Goal: Task Accomplishment & Management: Manage account settings

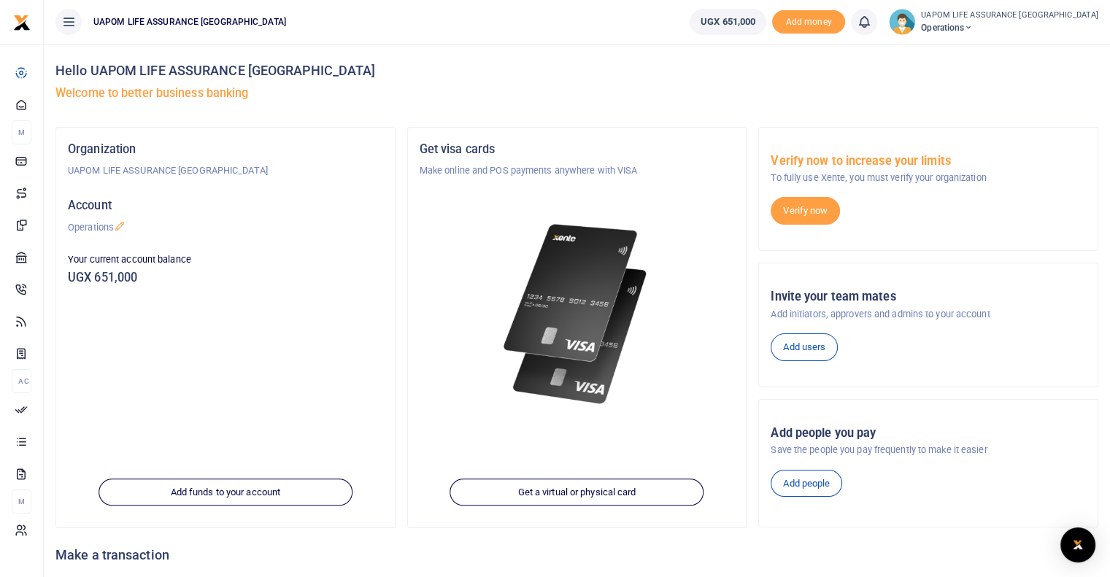
click at [66, 24] on icon at bounding box center [68, 22] width 15 height 16
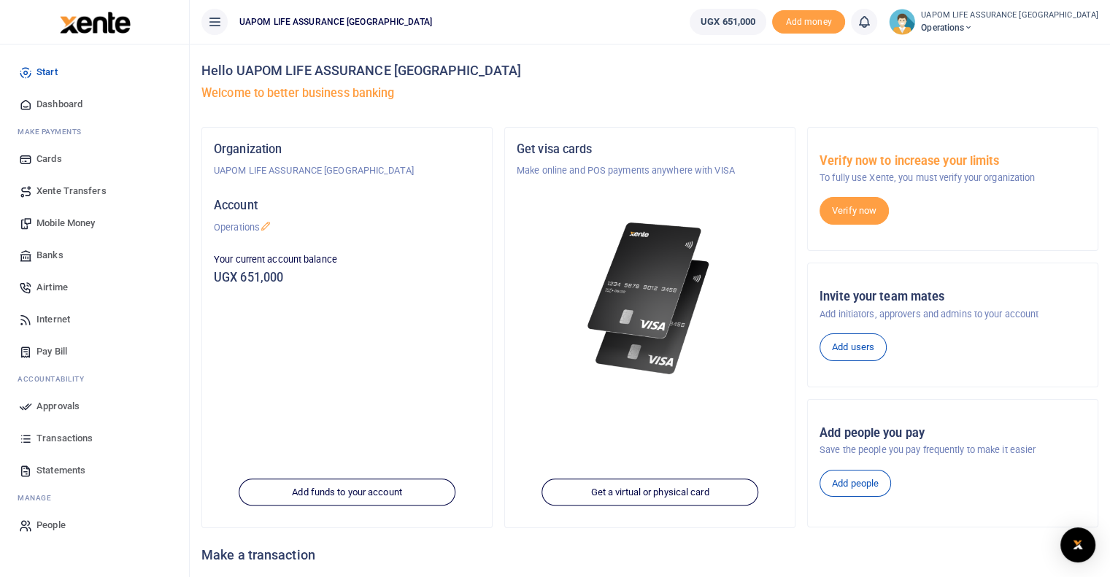
click at [215, 21] on icon at bounding box center [214, 22] width 15 height 16
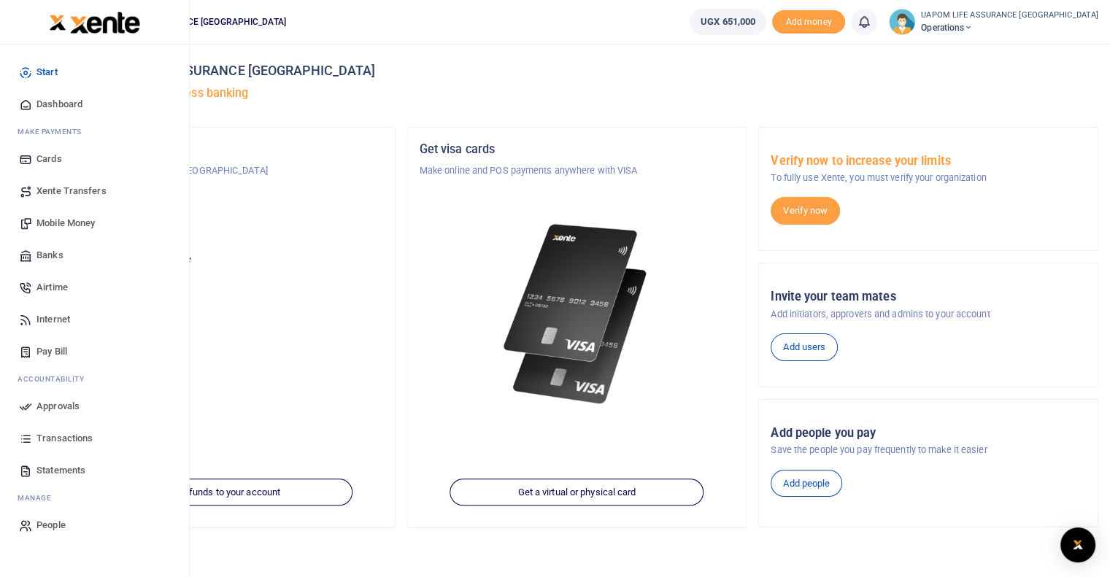
click at [68, 22] on icon at bounding box center [68, 22] width 15 height 16
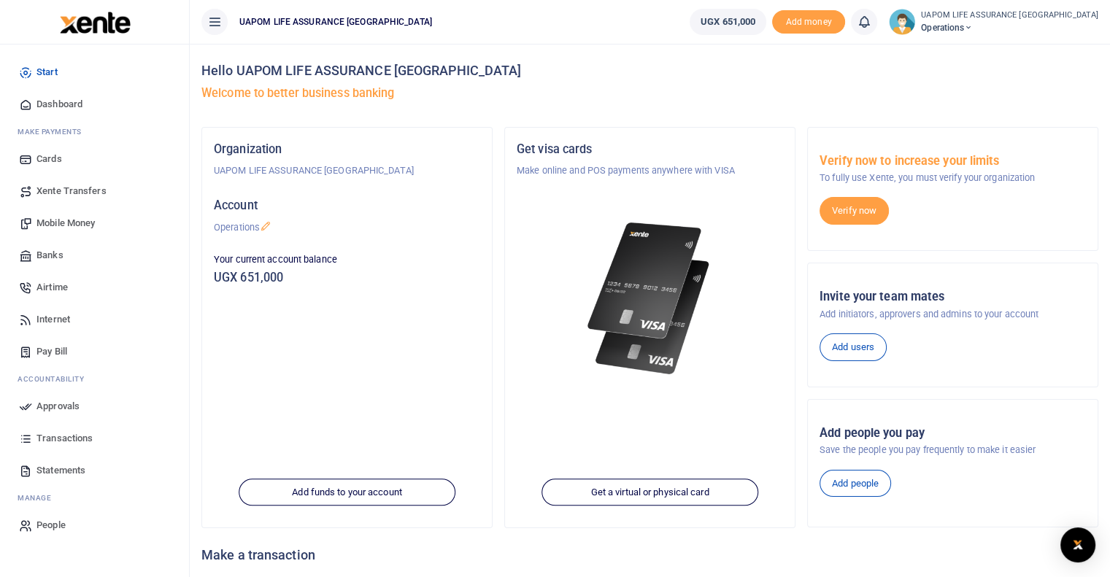
click at [52, 519] on span "People" at bounding box center [50, 525] width 29 height 15
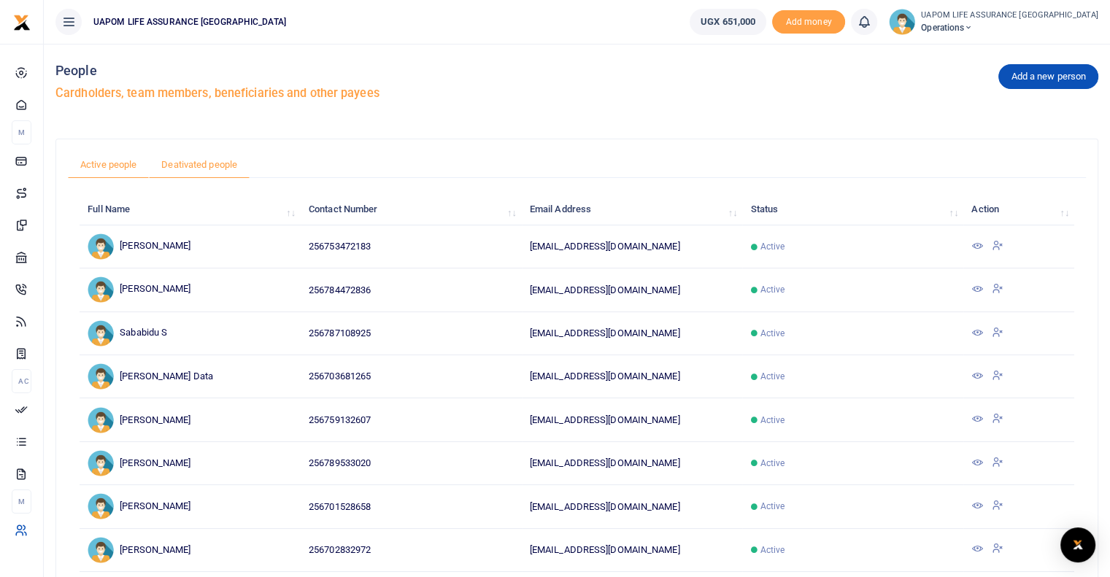
click at [201, 163] on link "Deativated people" at bounding box center [199, 165] width 101 height 28
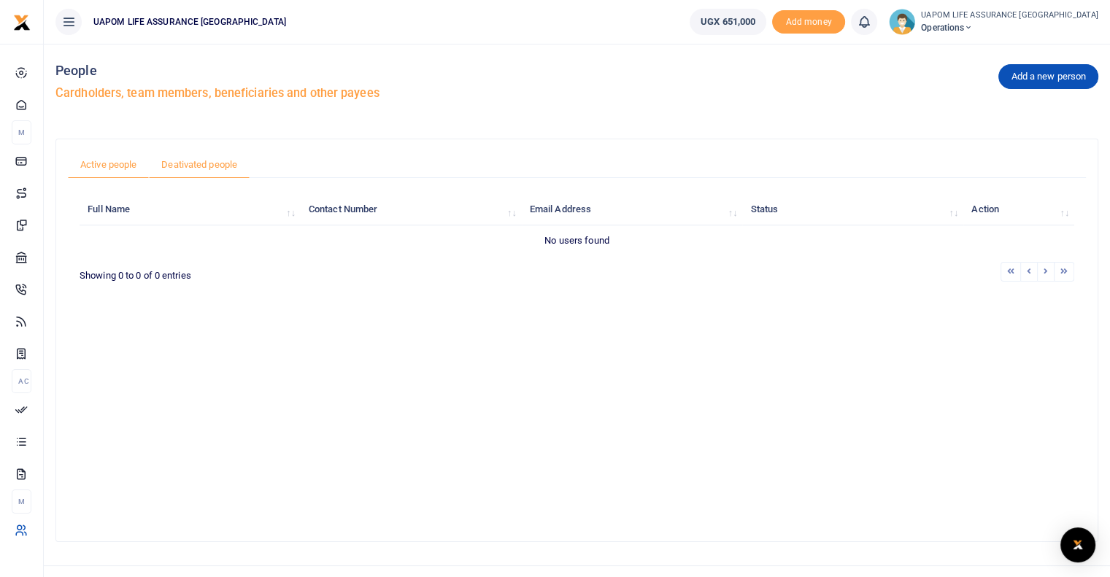
click at [134, 167] on link "Active people" at bounding box center [108, 165] width 81 height 28
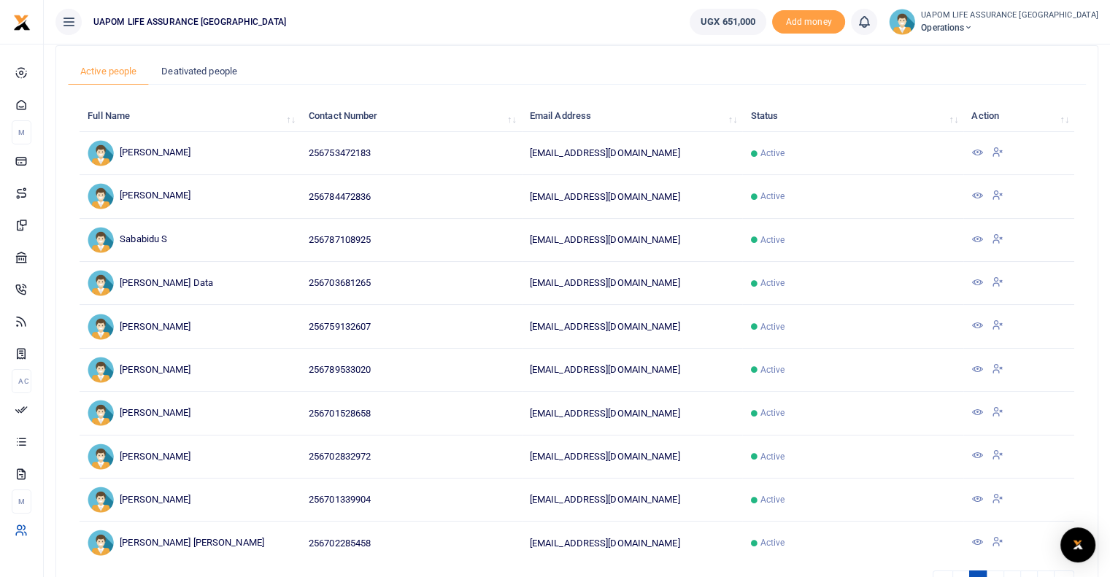
scroll to position [190, 0]
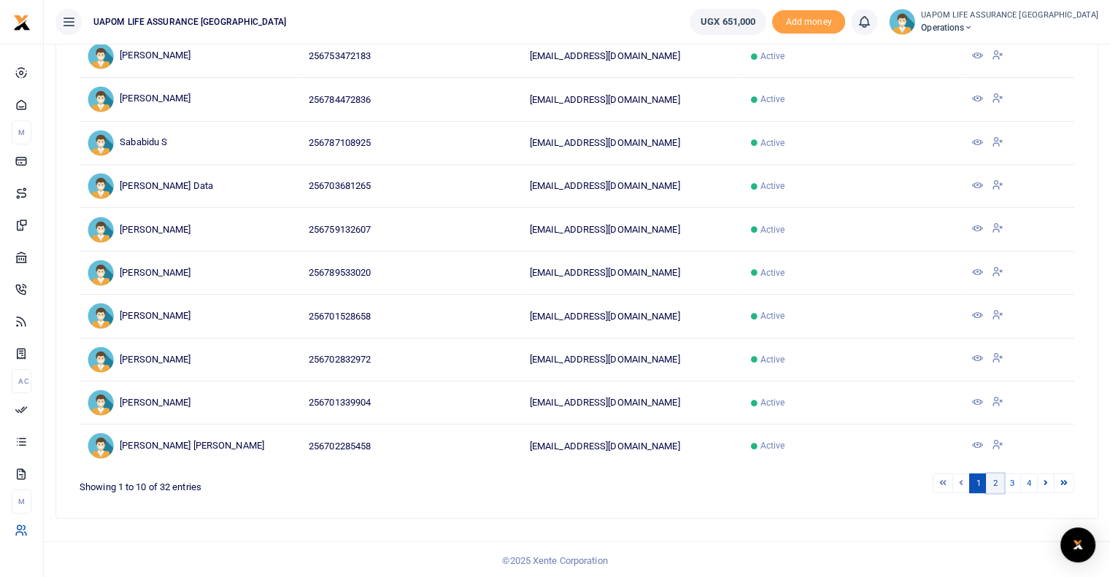
click at [993, 482] on link "2" at bounding box center [995, 484] width 18 height 20
click at [1001, 225] on icon at bounding box center [997, 227] width 12 height 13
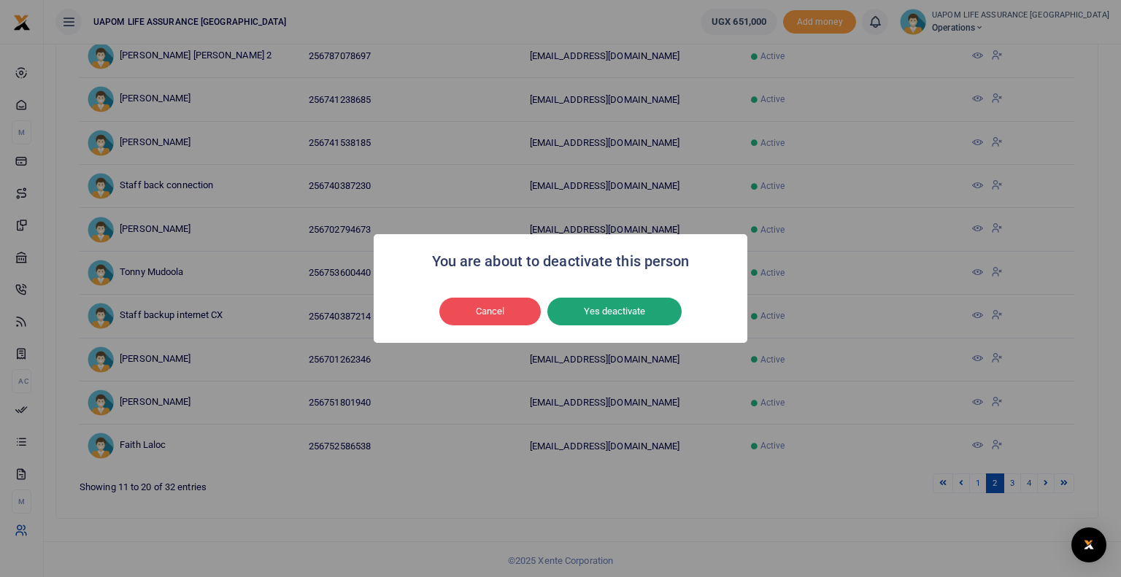
click at [622, 311] on button "Yes deactivate" at bounding box center [614, 312] width 134 height 28
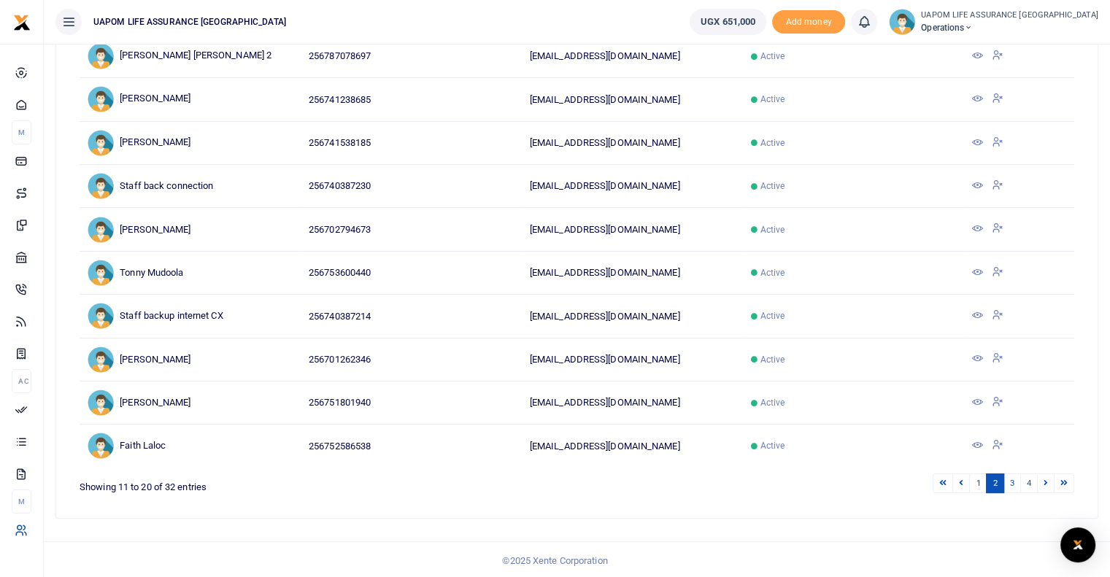
click at [977, 227] on icon at bounding box center [977, 229] width 12 height 12
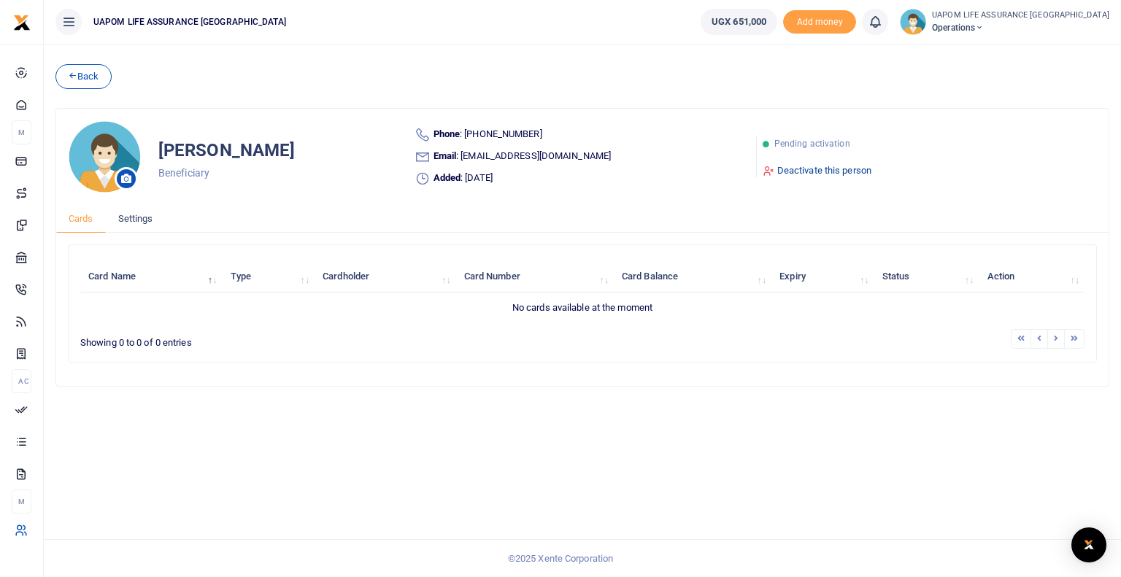
click at [808, 169] on link "Deactivate this person" at bounding box center [817, 170] width 109 height 15
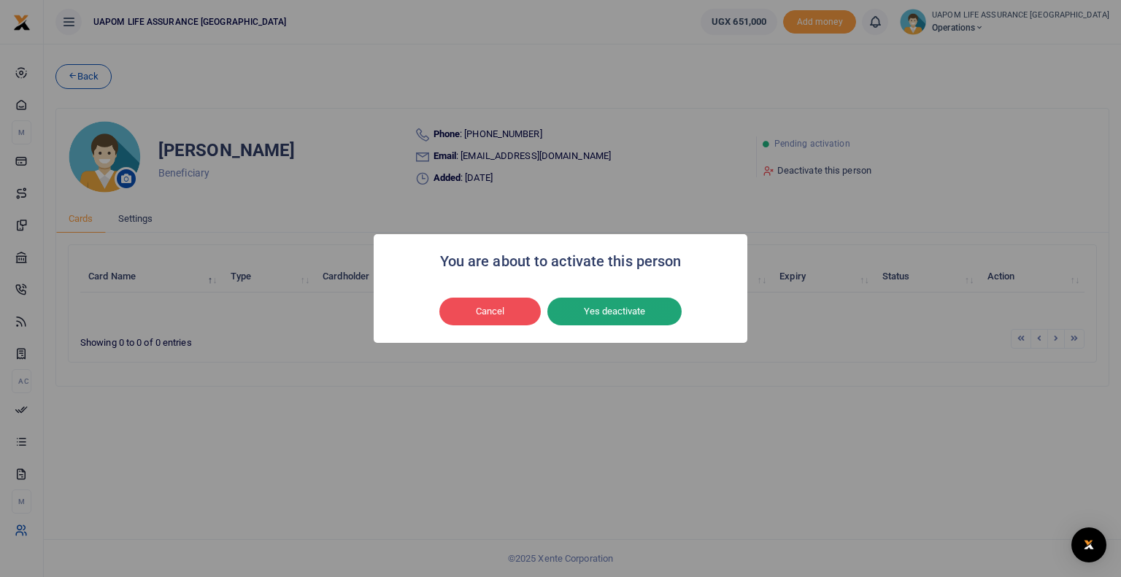
click at [619, 307] on button "Yes deactivate" at bounding box center [614, 312] width 134 height 28
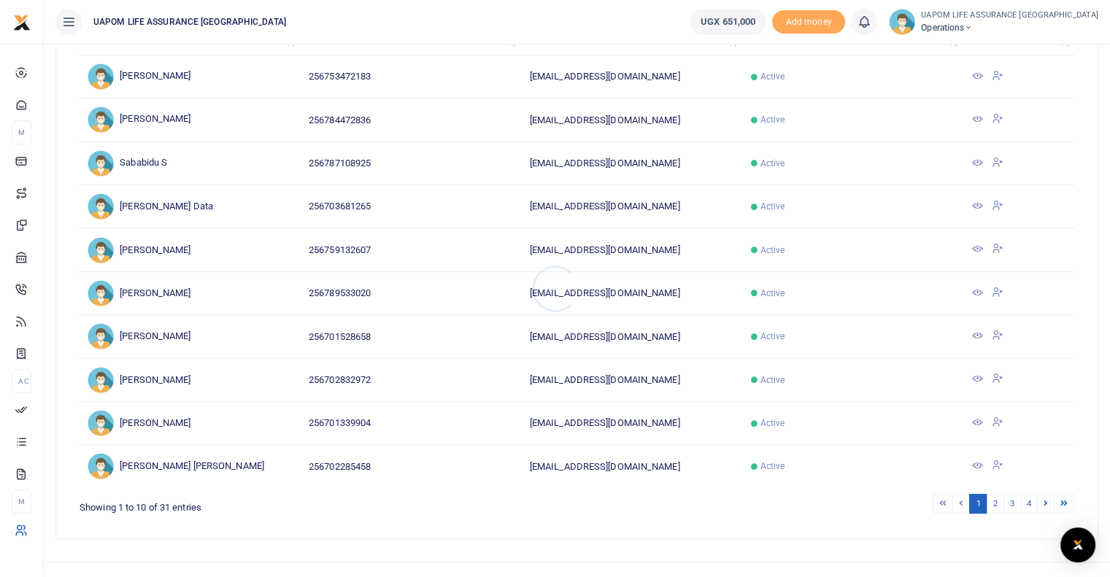
scroll to position [190, 0]
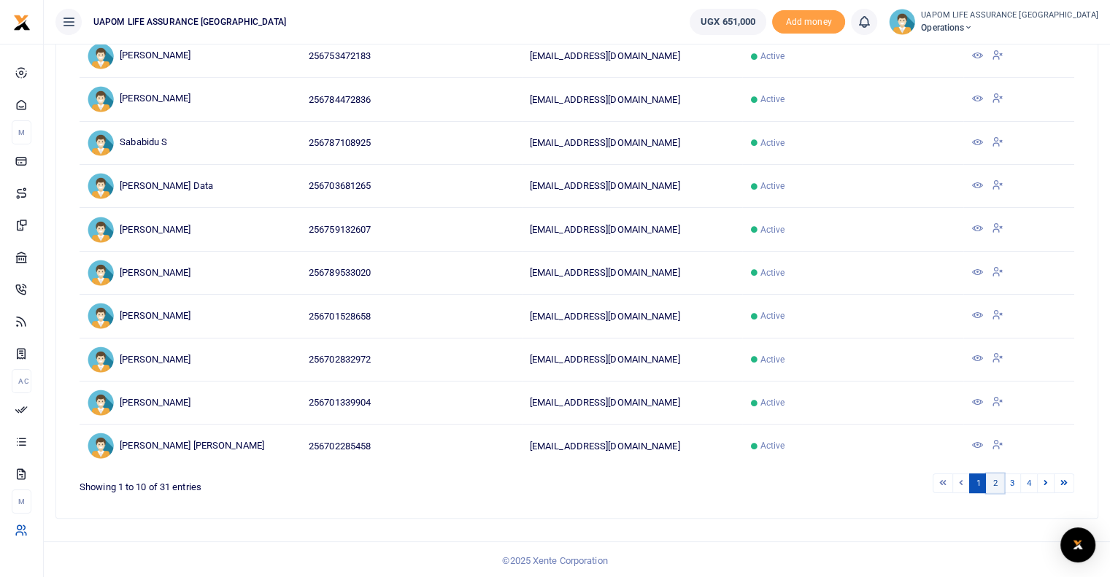
click at [1001, 483] on link "2" at bounding box center [995, 484] width 18 height 20
click at [1012, 479] on link "3" at bounding box center [1013, 484] width 18 height 20
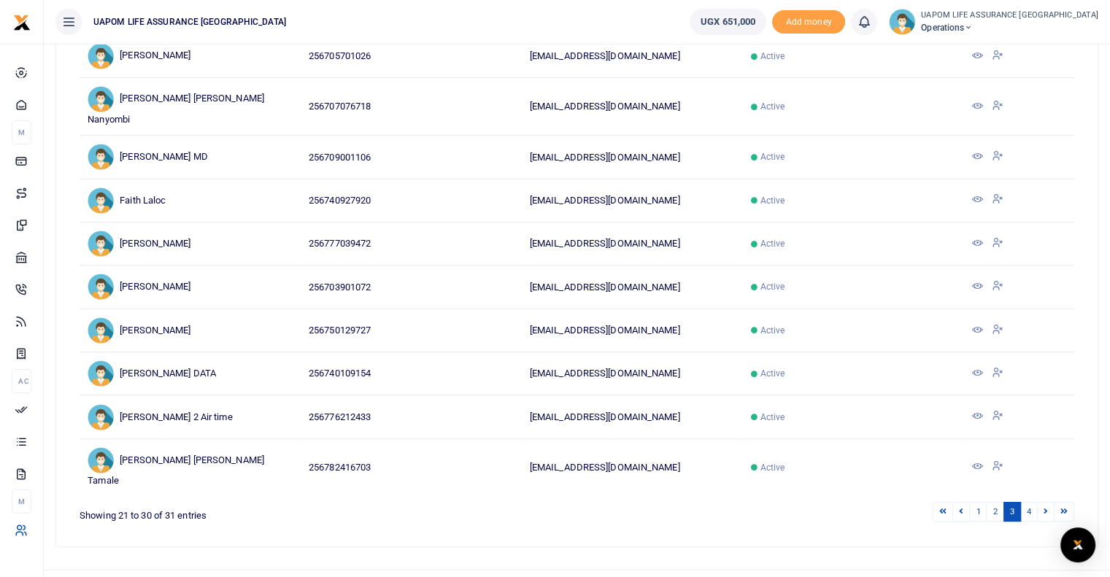
scroll to position [118, 0]
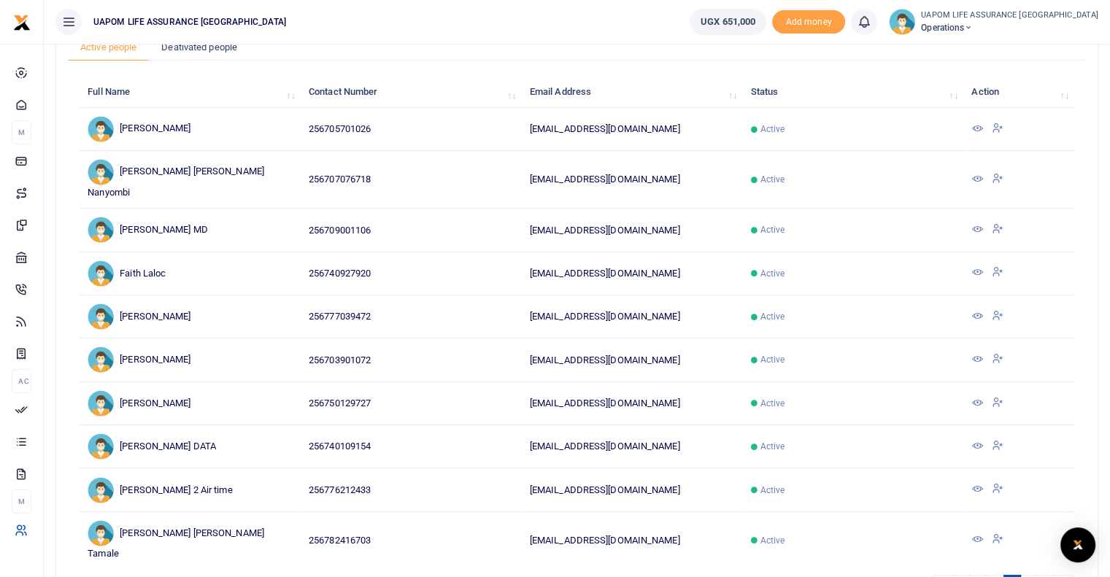
click at [997, 126] on icon at bounding box center [997, 127] width 12 height 13
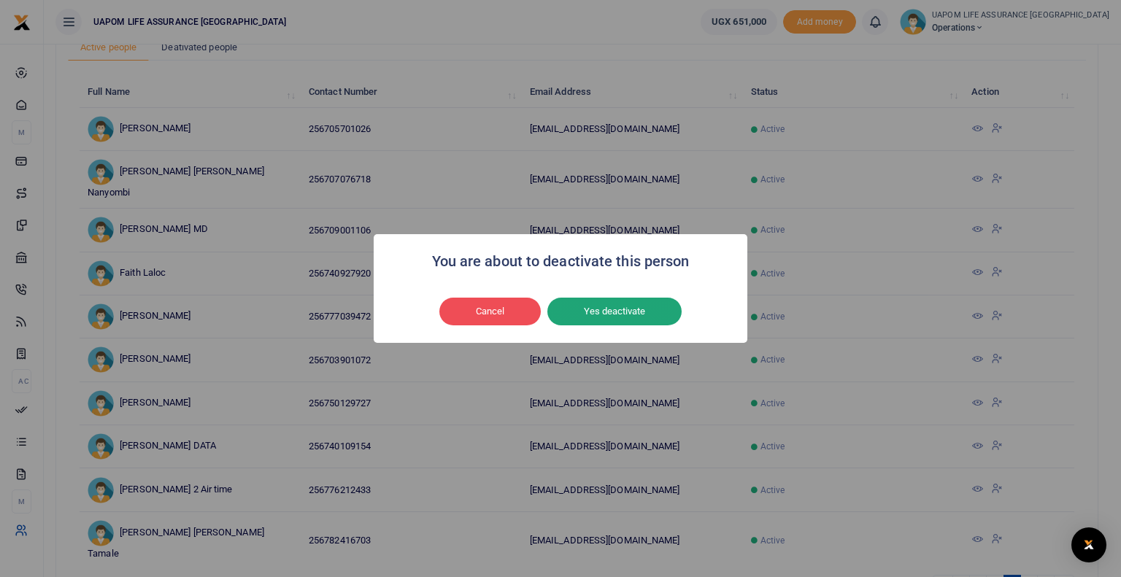
click at [628, 308] on button "Yes deactivate" at bounding box center [614, 312] width 134 height 28
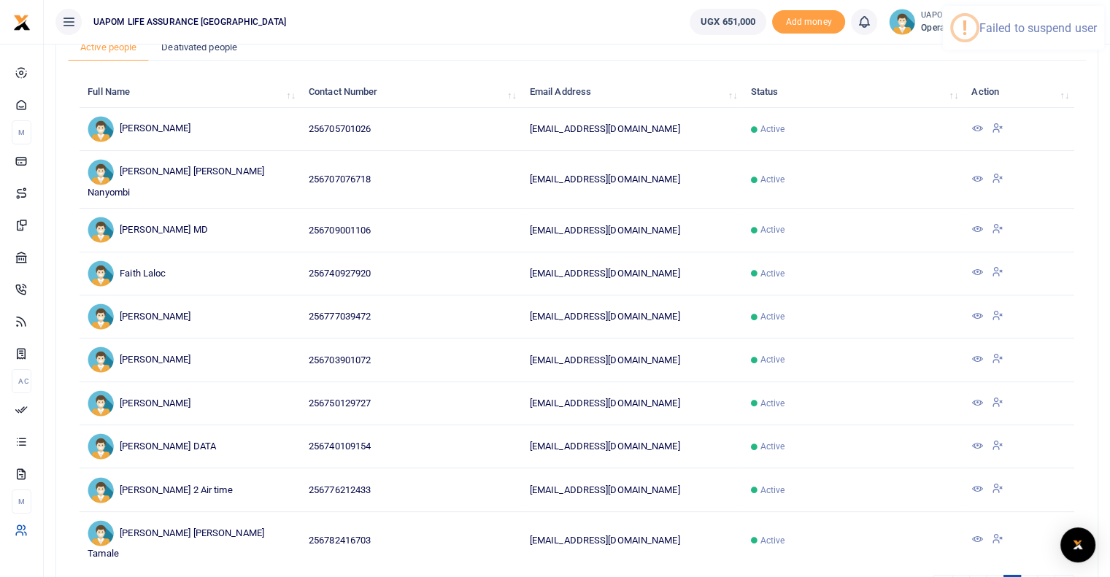
click at [979, 127] on icon at bounding box center [977, 129] width 12 height 12
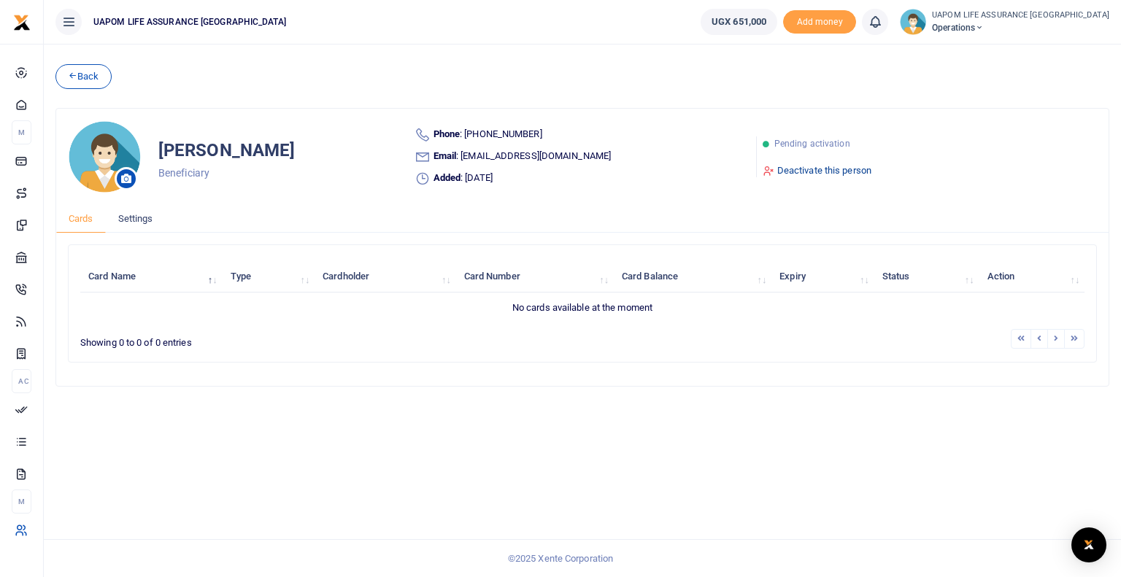
click at [836, 169] on link "Deactivate this person" at bounding box center [817, 170] width 109 height 15
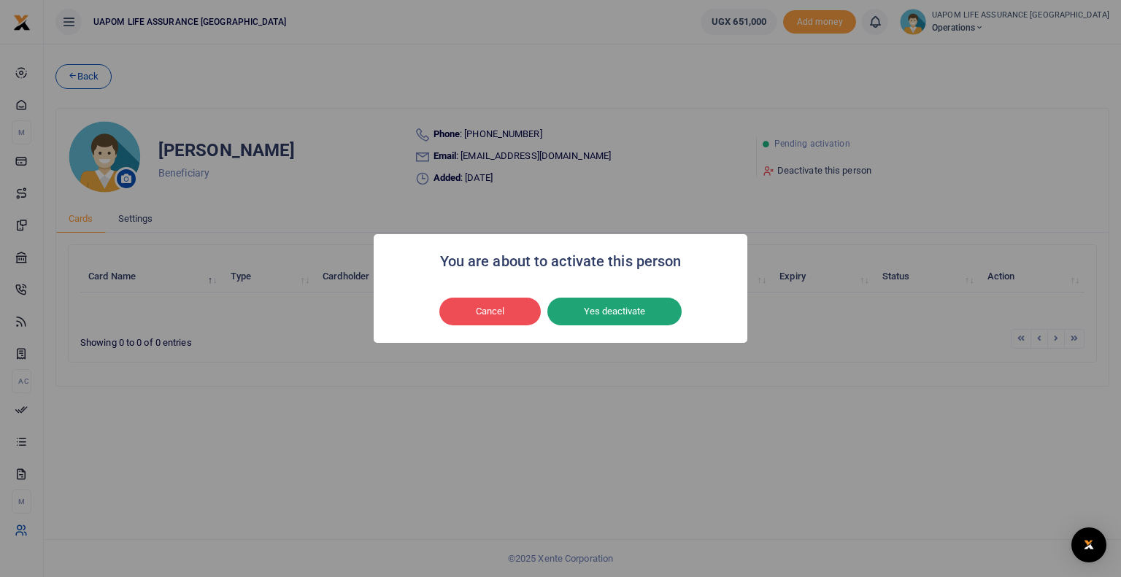
click at [622, 317] on button "Yes deactivate" at bounding box center [614, 312] width 134 height 28
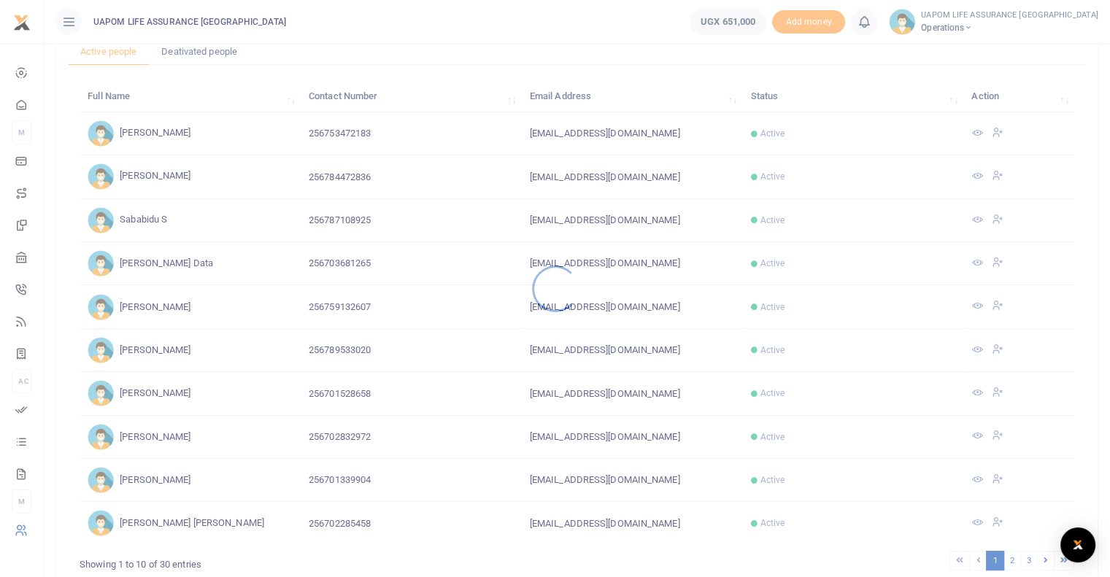
scroll to position [190, 0]
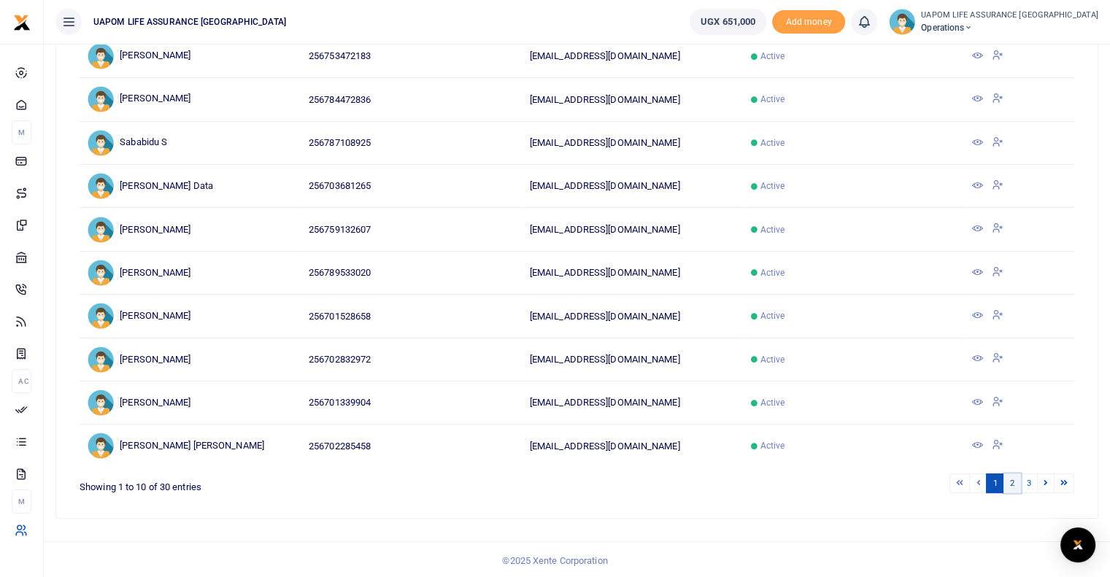
click at [1012, 480] on link "2" at bounding box center [1013, 484] width 18 height 20
click at [1028, 480] on link "3" at bounding box center [1029, 484] width 18 height 20
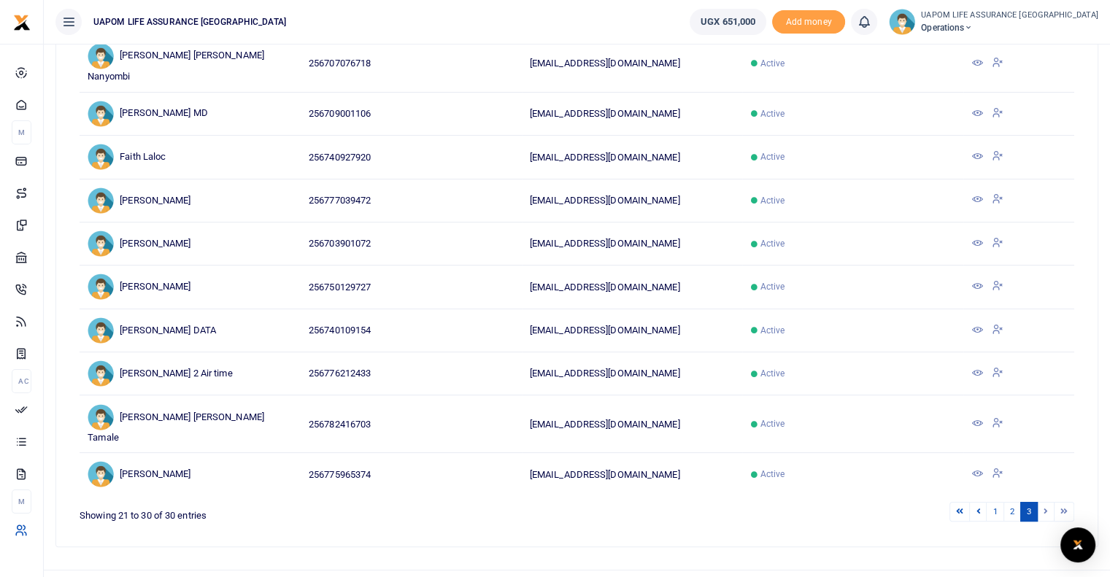
scroll to position [0, 0]
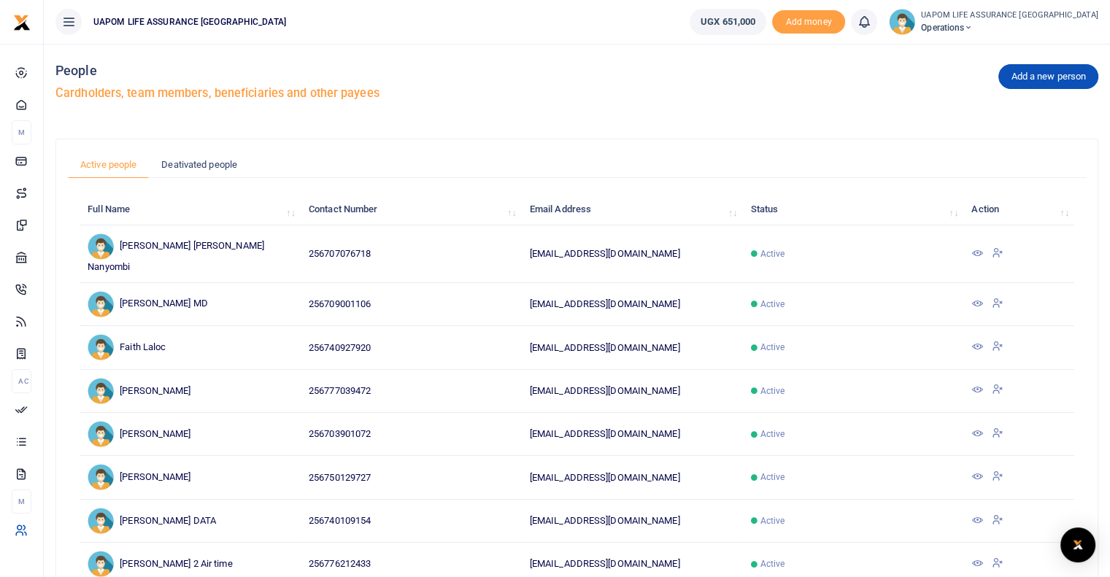
click at [120, 165] on link "Active people" at bounding box center [108, 165] width 81 height 28
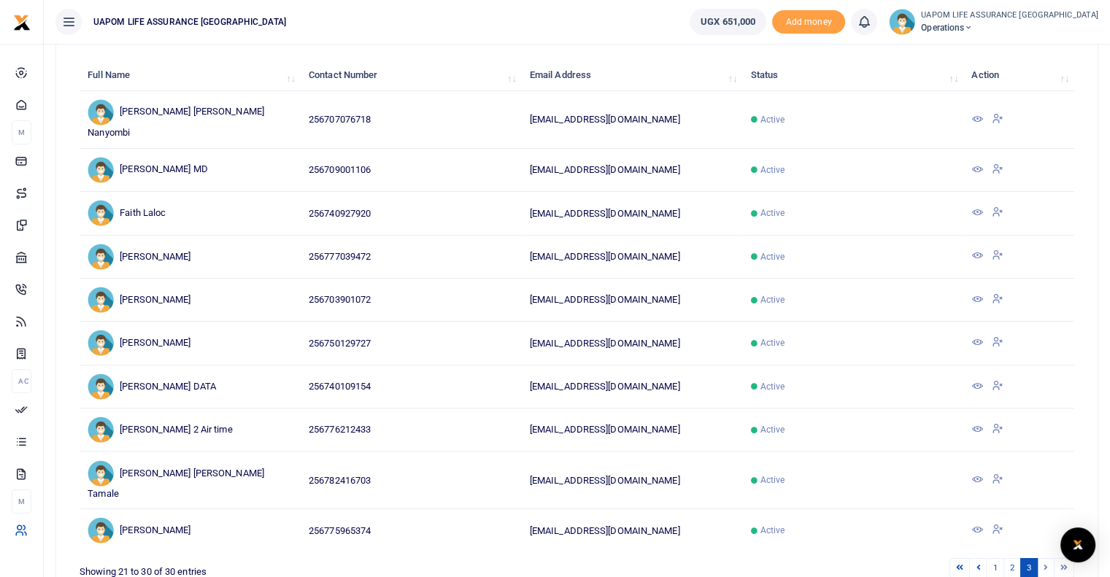
scroll to position [190, 0]
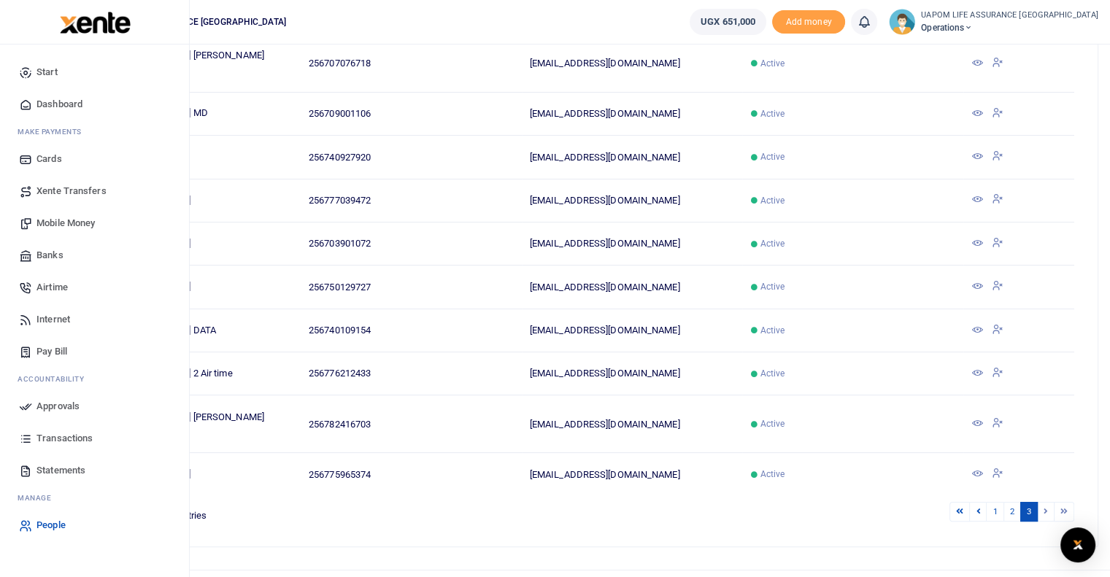
click at [55, 523] on span "People" at bounding box center [50, 525] width 29 height 15
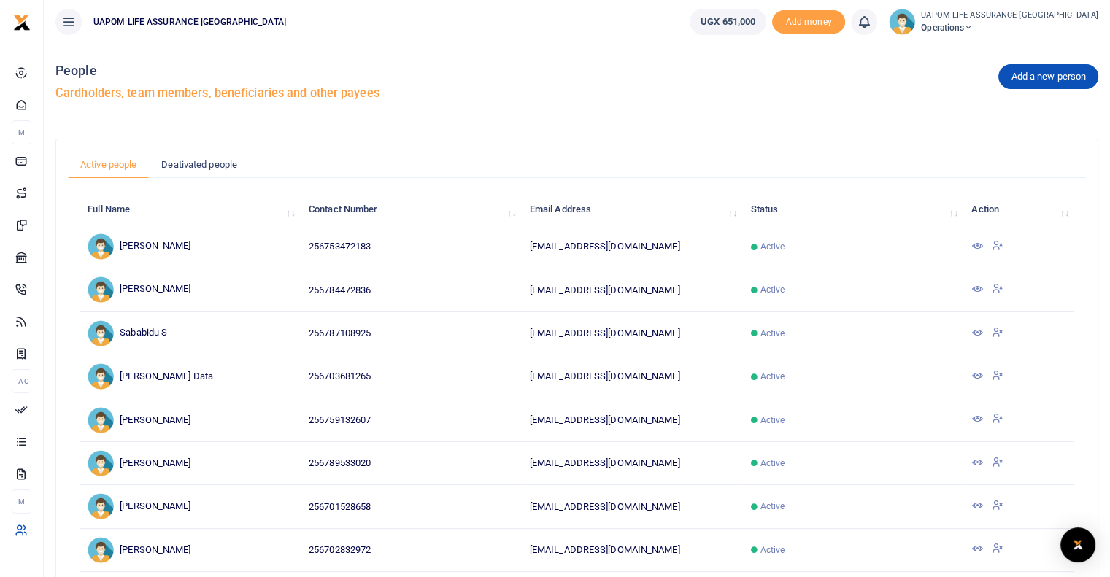
click at [973, 26] on icon at bounding box center [968, 28] width 9 height 10
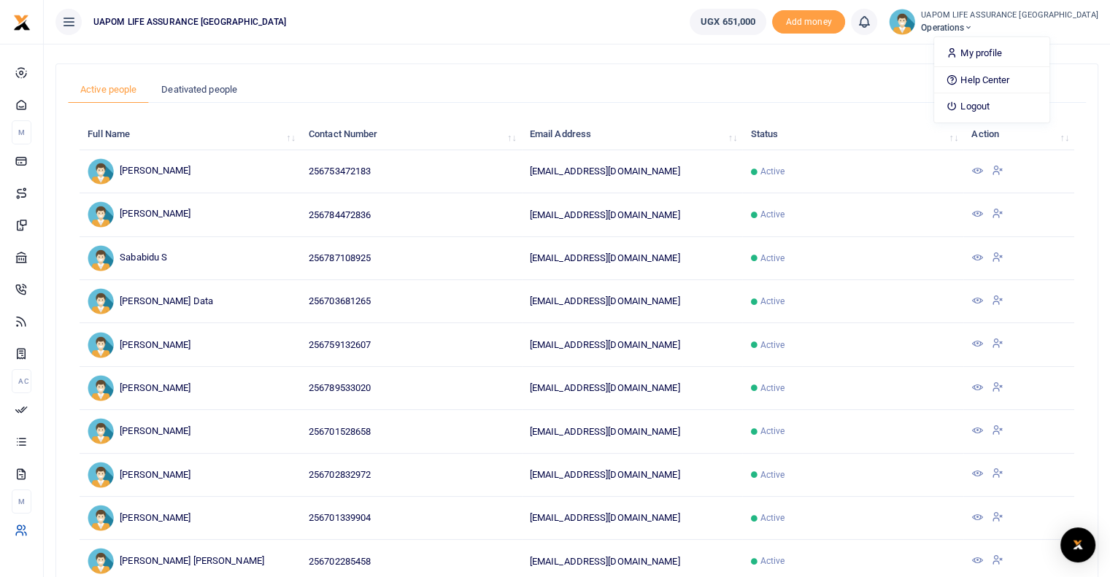
scroll to position [146, 0]
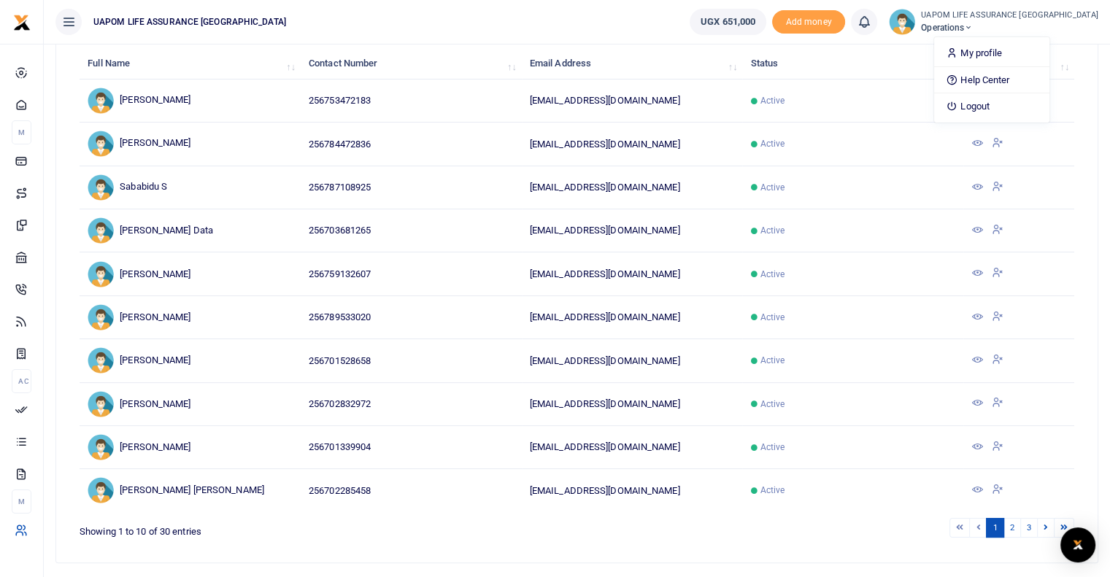
click at [1093, 339] on div "Active people Deativated people Full Name Contact Number Email Address Status A…" at bounding box center [577, 277] width 1042 height 569
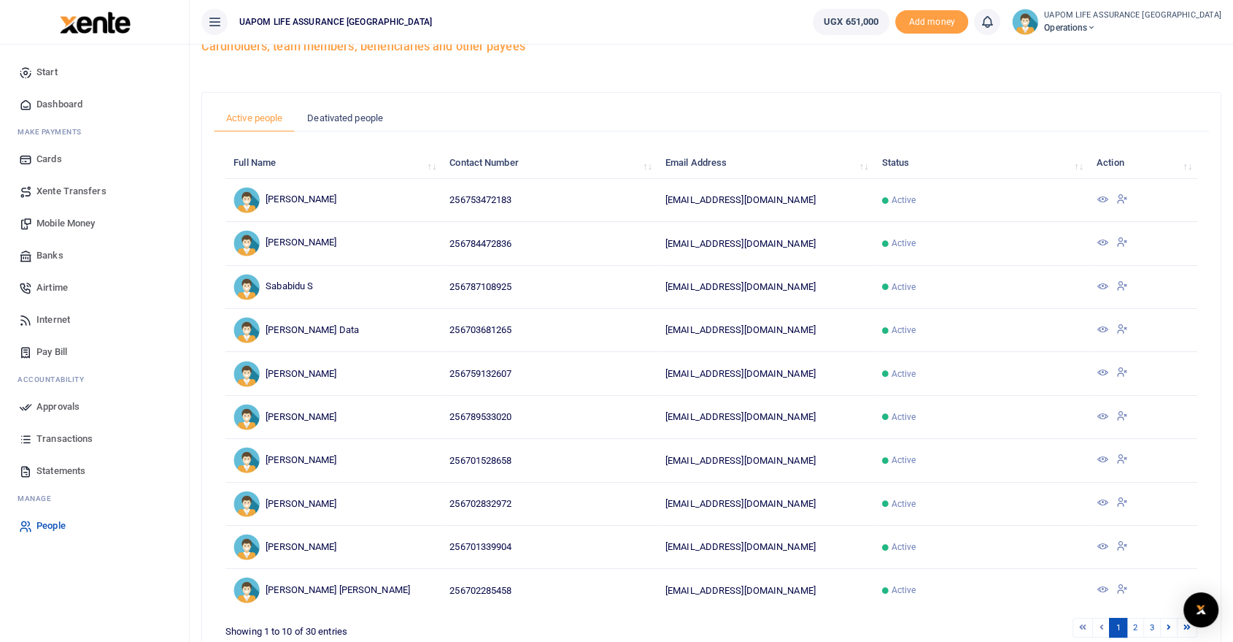
scroll to position [128, 0]
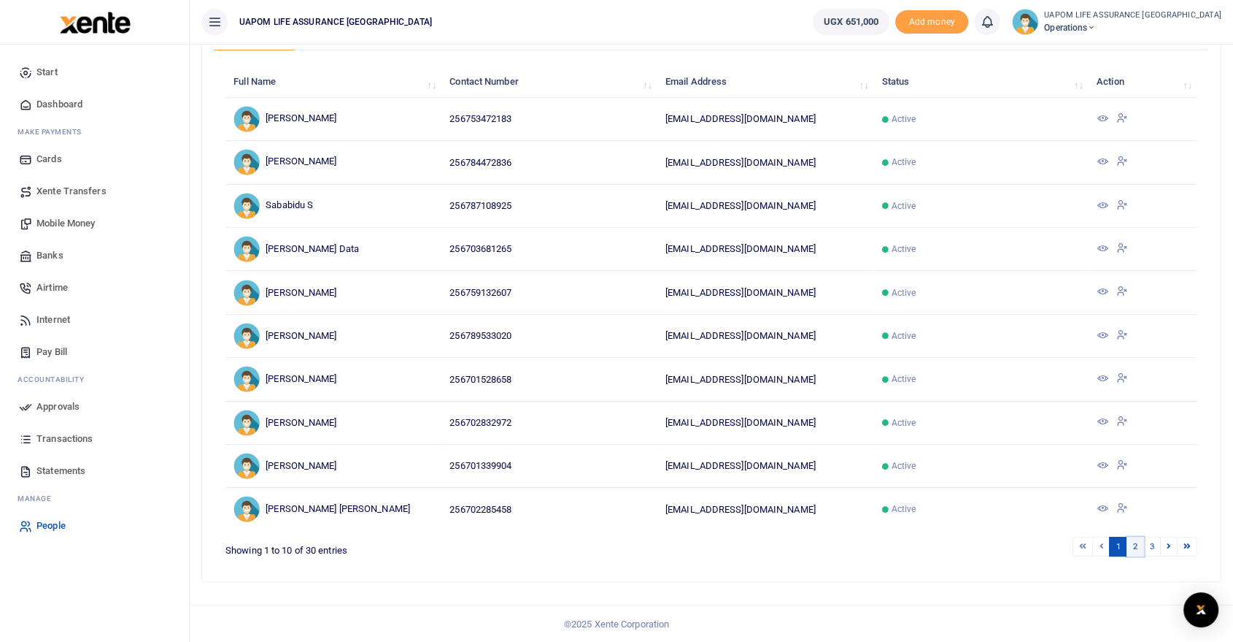
click at [1109, 546] on link "2" at bounding box center [1136, 546] width 18 height 20
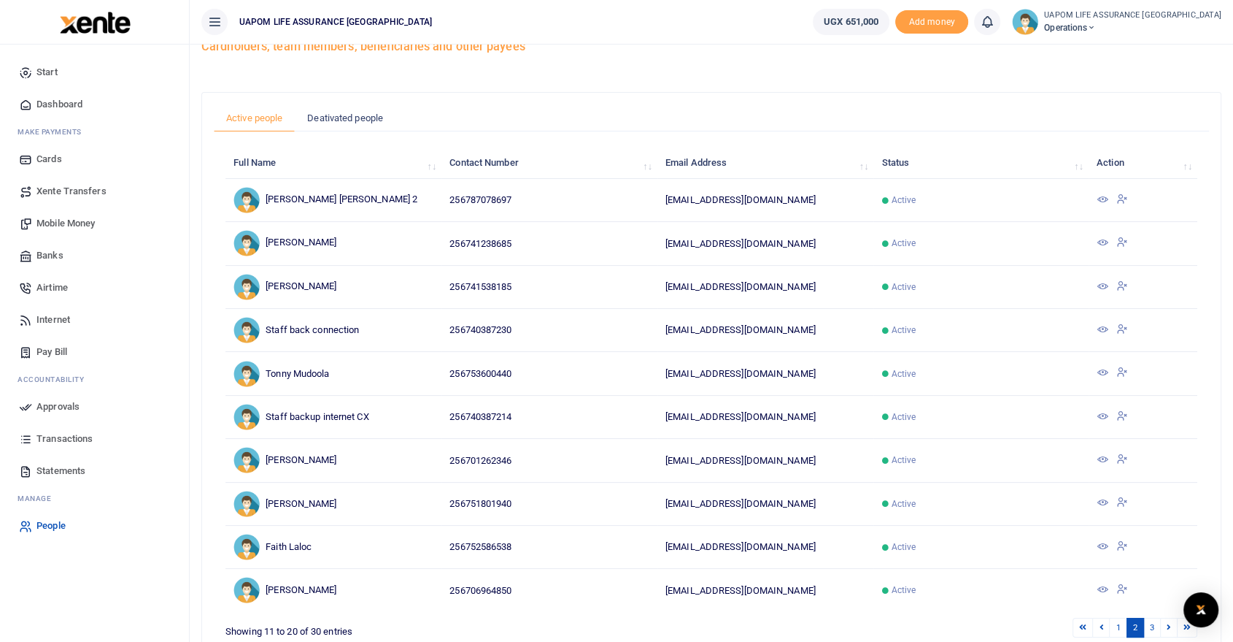
click at [1109, 242] on icon at bounding box center [1123, 241] width 12 height 13
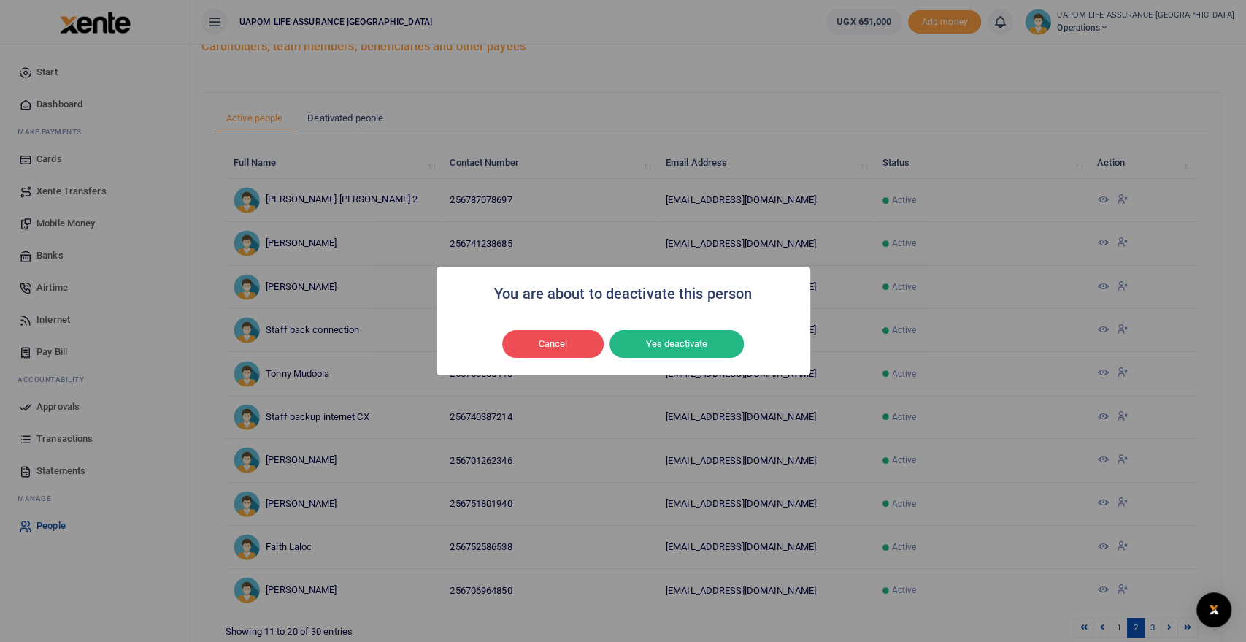
click at [1104, 241] on div "You are about to deactivate this person × Cancel No Yes deactivate" at bounding box center [623, 321] width 1246 height 642
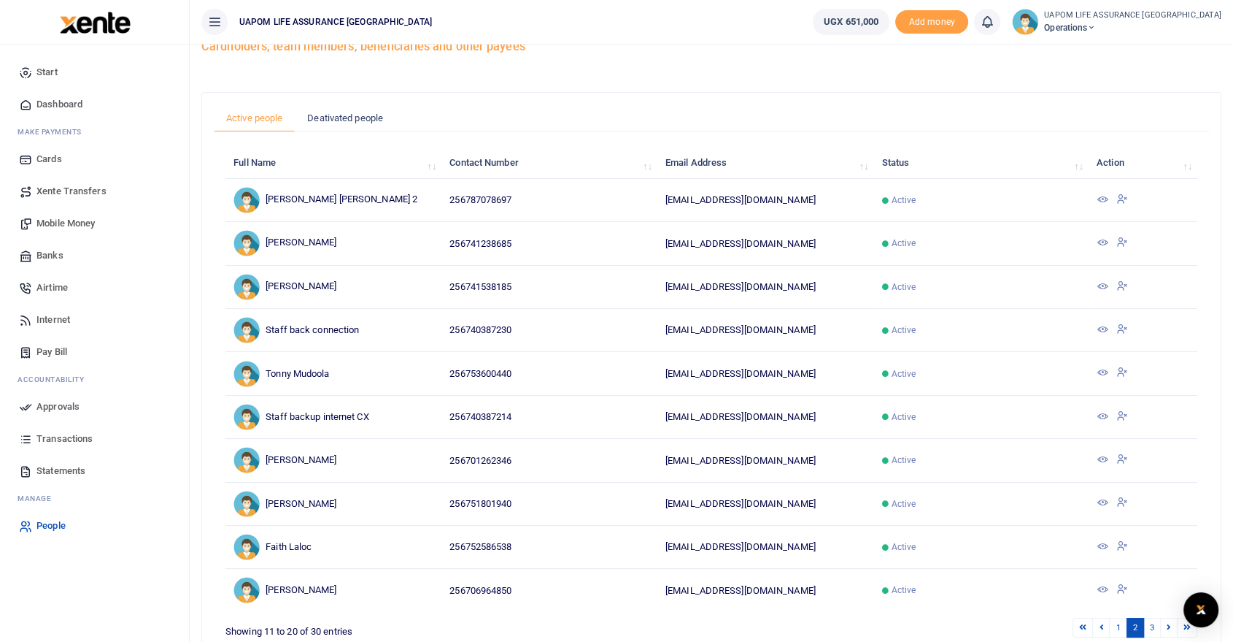
click at [1104, 239] on icon at bounding box center [1103, 242] width 12 height 12
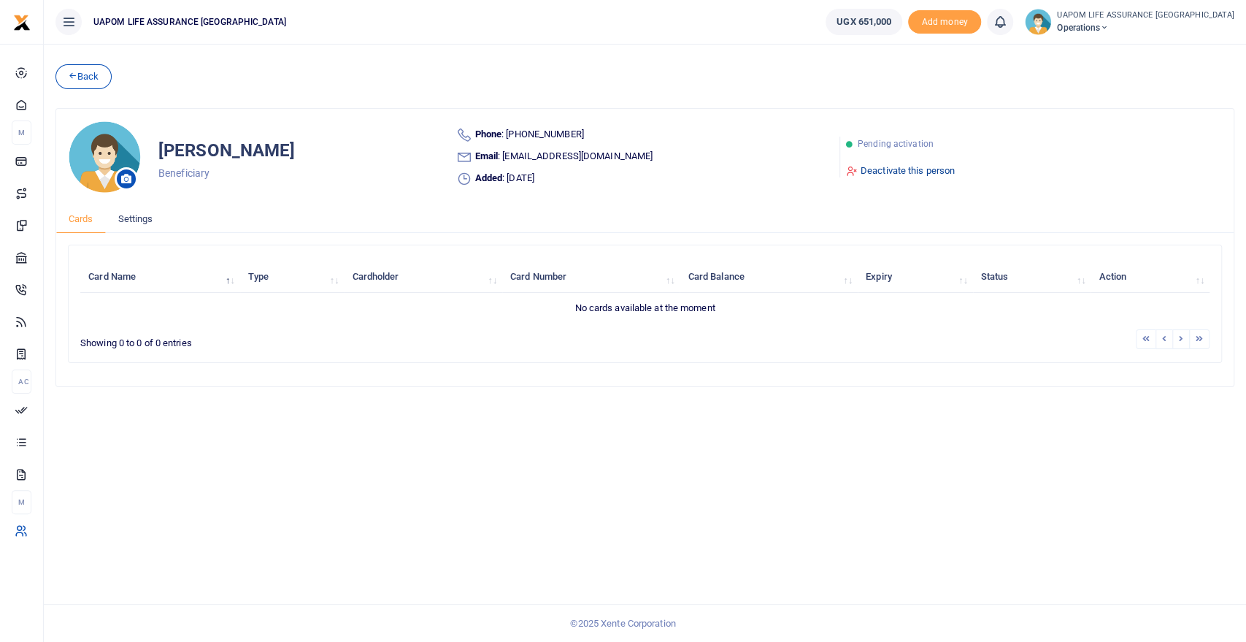
click at [879, 168] on link "Deactivate this person" at bounding box center [900, 170] width 109 height 15
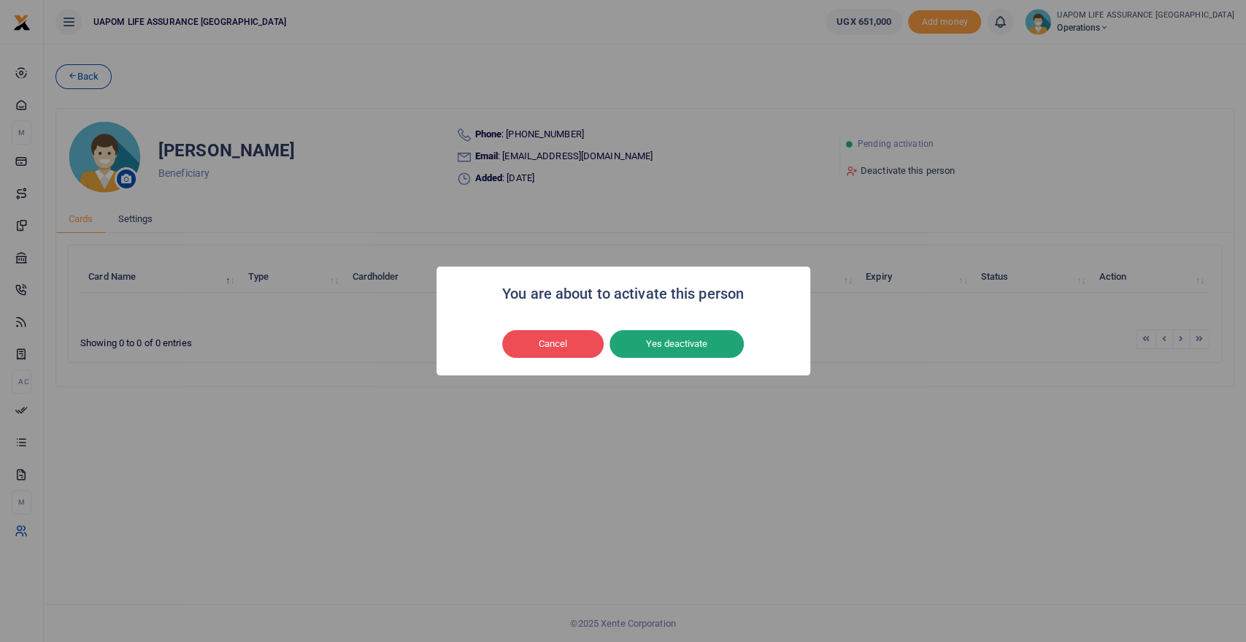
click at [659, 344] on button "Yes deactivate" at bounding box center [676, 344] width 134 height 28
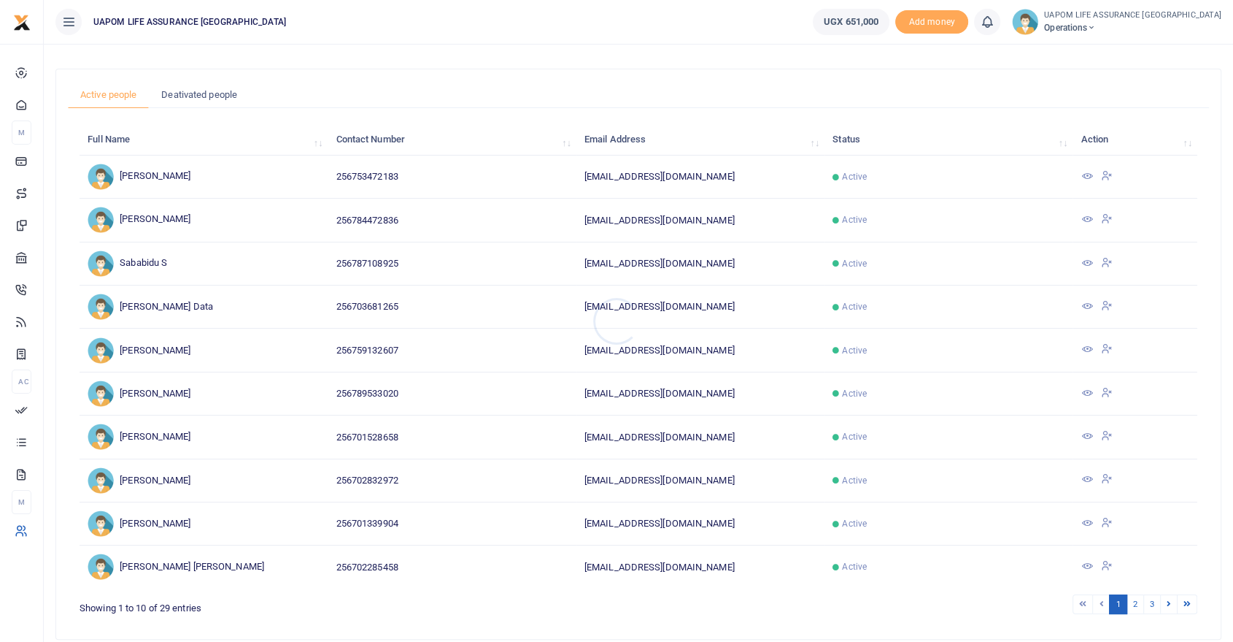
scroll to position [128, 0]
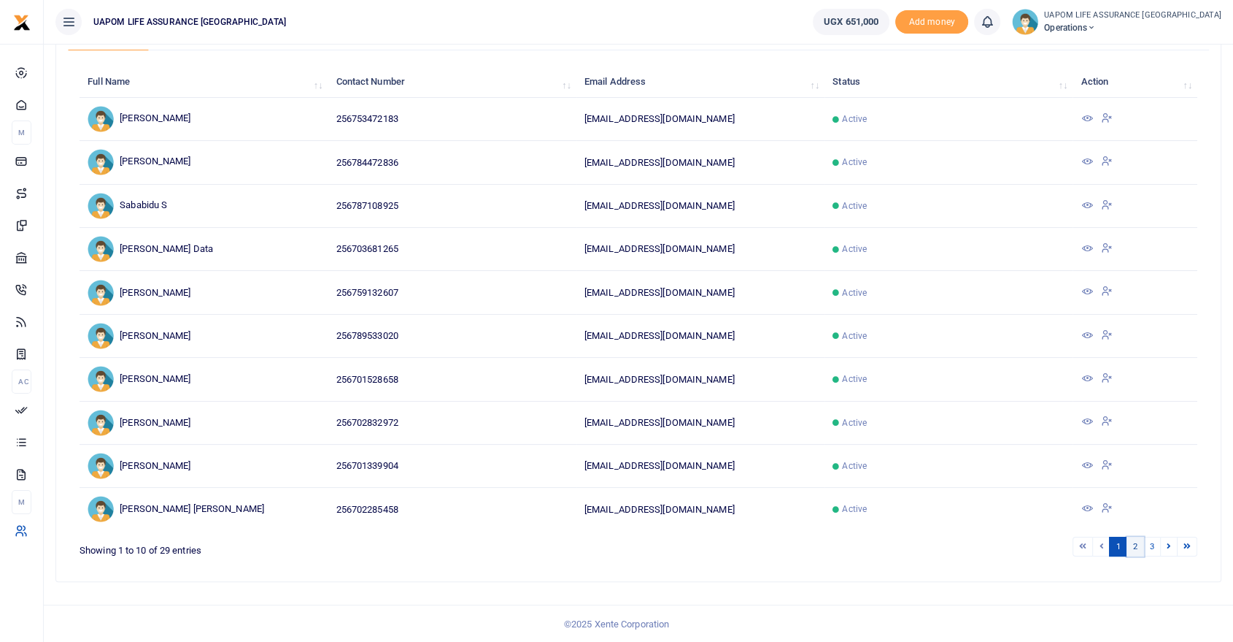
click at [1135, 546] on link "2" at bounding box center [1136, 546] width 18 height 20
click at [1152, 542] on link "3" at bounding box center [1153, 546] width 18 height 20
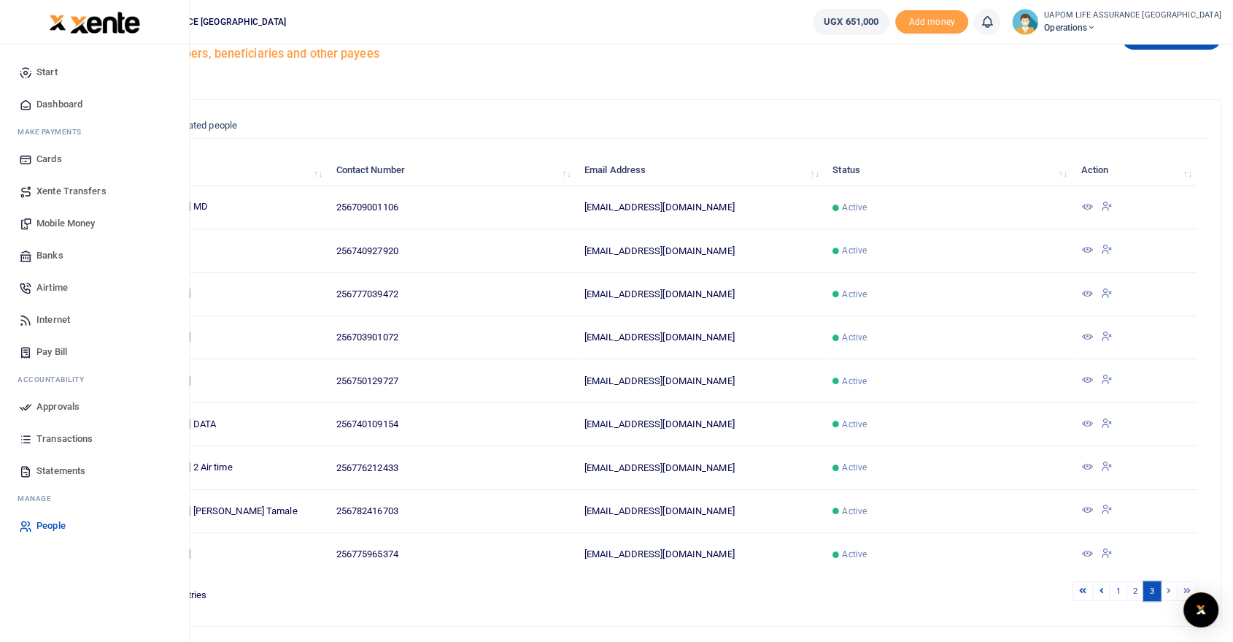
scroll to position [0, 0]
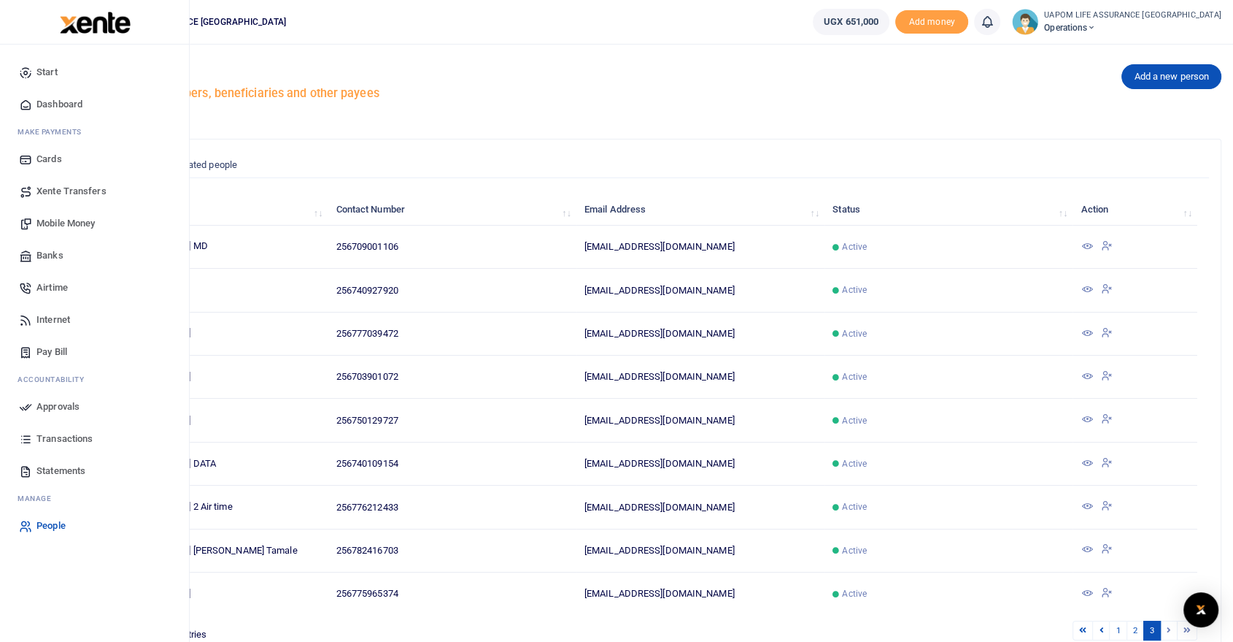
click at [58, 104] on span "Dashboard" at bounding box center [59, 104] width 46 height 15
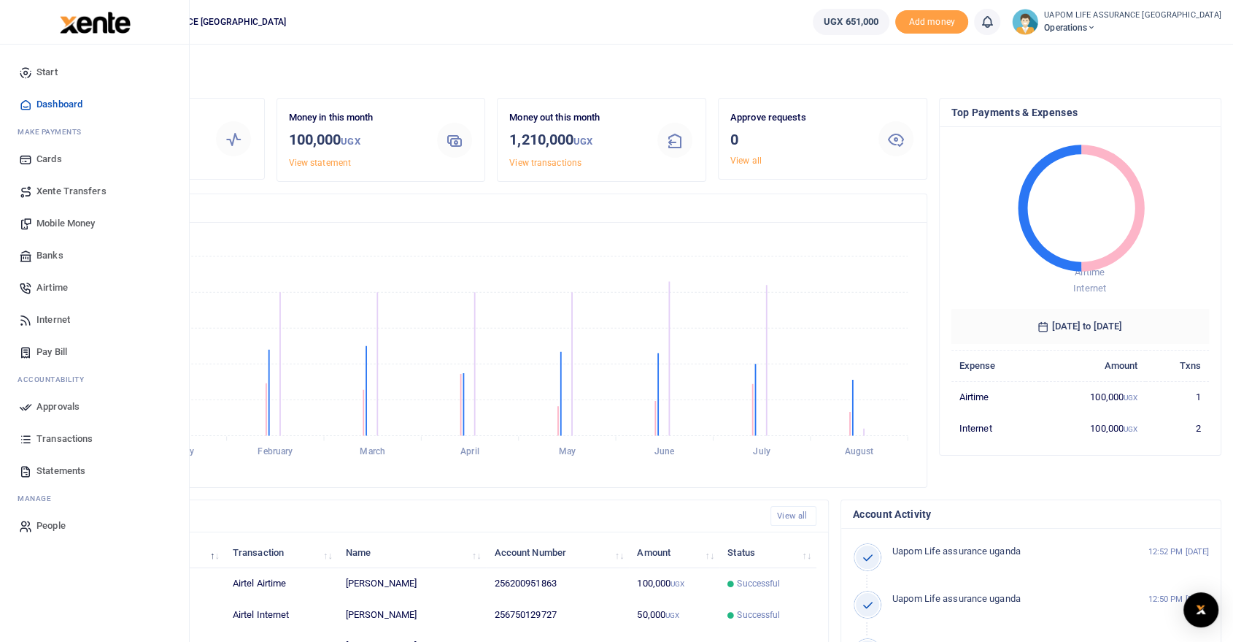
click at [63, 469] on span "Statements" at bounding box center [60, 470] width 49 height 15
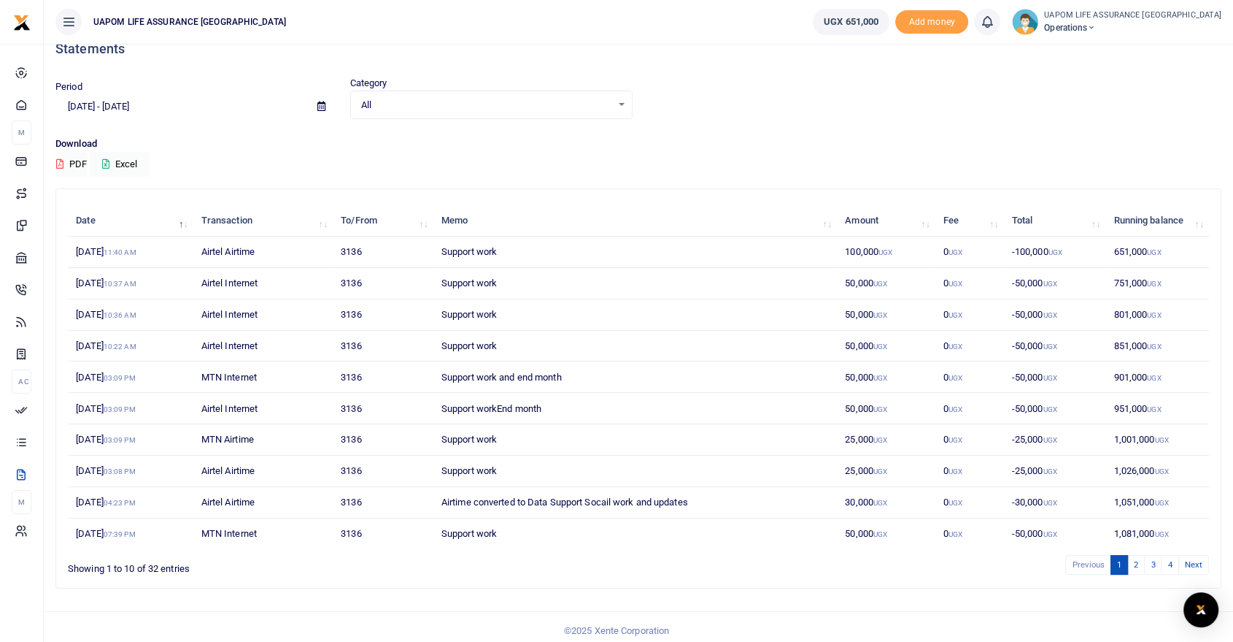
scroll to position [28, 0]
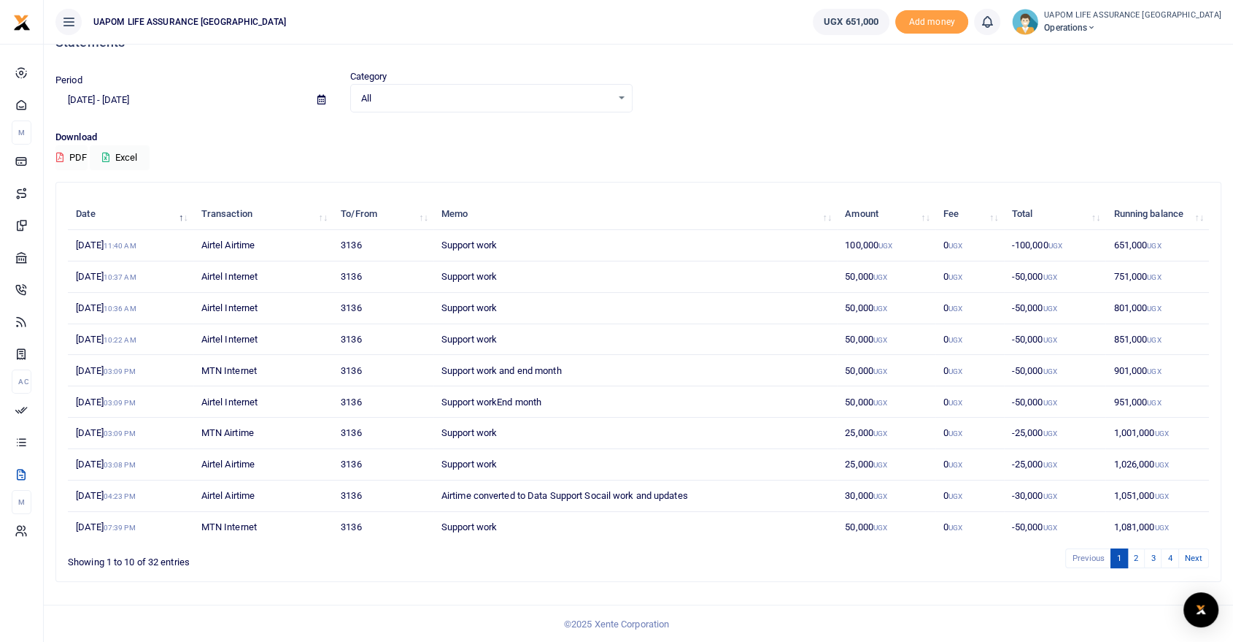
click at [69, 152] on button "PDF" at bounding box center [71, 157] width 32 height 25
click at [1139, 558] on link "2" at bounding box center [1137, 558] width 18 height 20
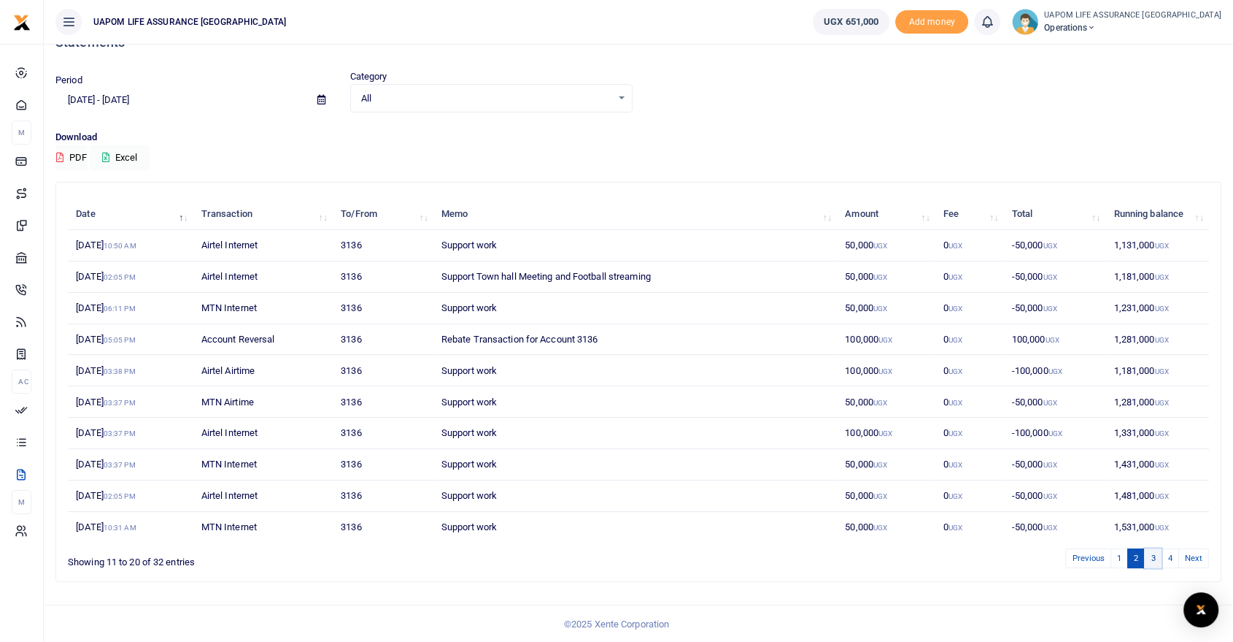
click at [1154, 556] on link "3" at bounding box center [1153, 558] width 18 height 20
click at [1171, 558] on link "4" at bounding box center [1170, 558] width 18 height 20
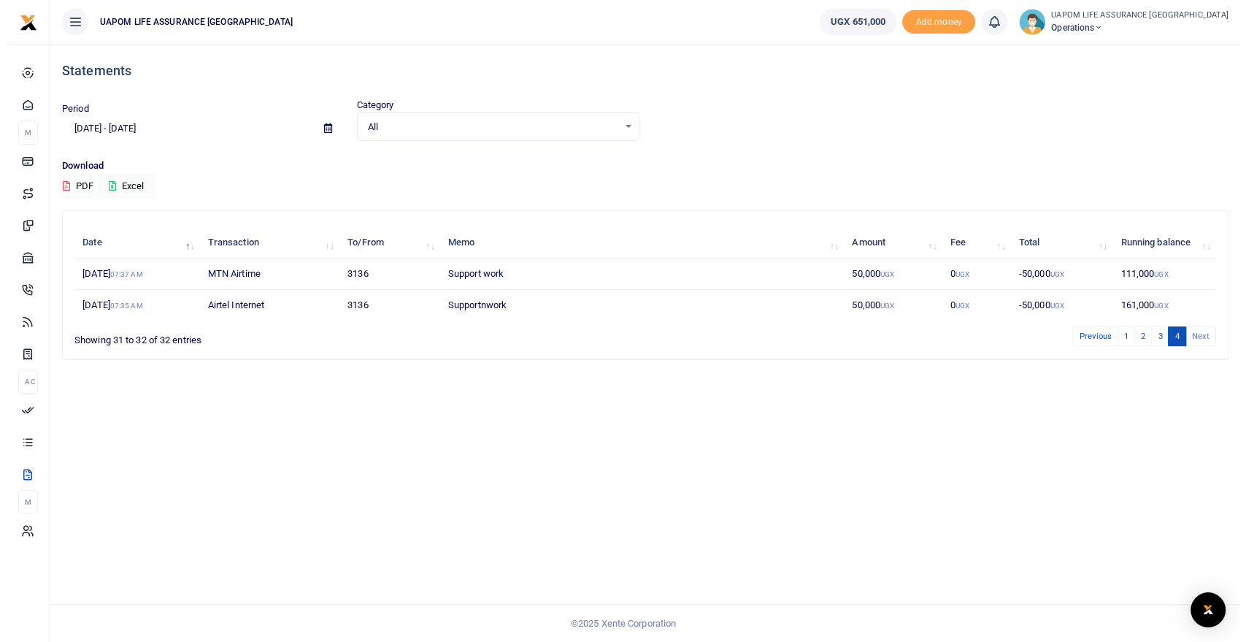
scroll to position [0, 0]
